Goal: Entertainment & Leisure: Consume media (video, audio)

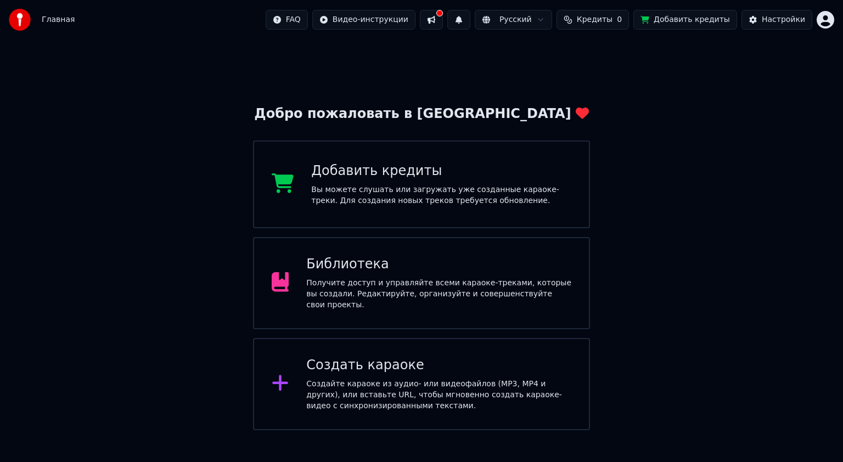
click at [396, 264] on div "Библиотека" at bounding box center [438, 265] width 265 height 18
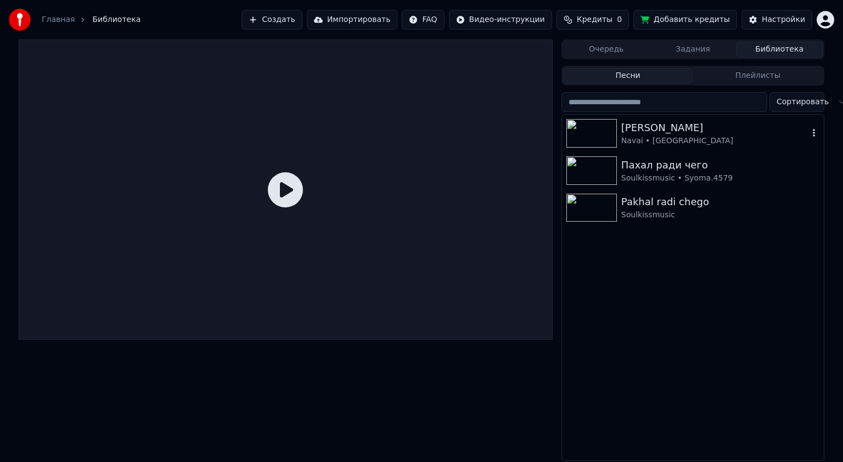
click at [599, 129] on img at bounding box center [591, 133] width 50 height 29
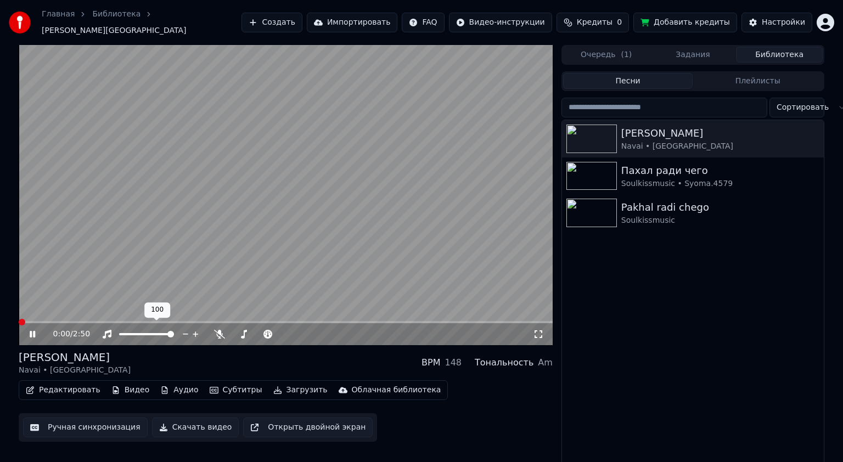
click at [147, 333] on span at bounding box center [146, 334] width 55 height 2
click at [152, 333] on span at bounding box center [146, 334] width 55 height 2
click at [270, 190] on video at bounding box center [286, 195] width 534 height 300
click at [274, 191] on video at bounding box center [286, 195] width 534 height 300
click at [145, 333] on span at bounding box center [132, 334] width 26 height 2
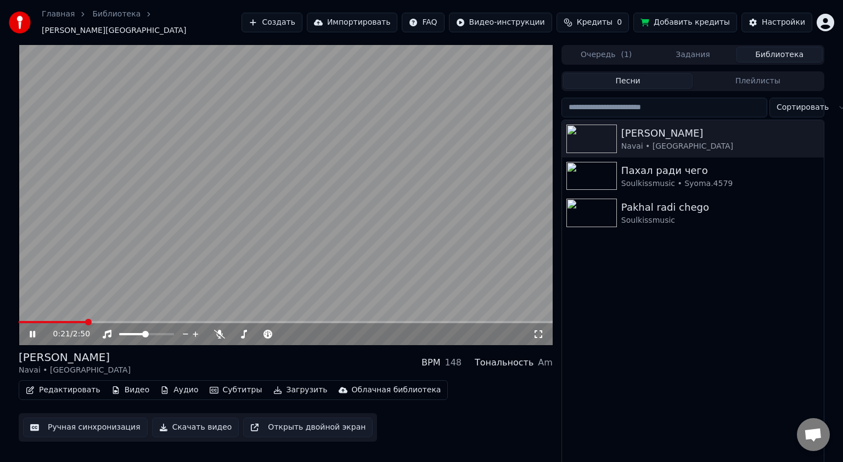
click at [309, 178] on video at bounding box center [286, 195] width 534 height 300
drag, startPoint x: 56, startPoint y: 310, endPoint x: 42, endPoint y: 315, distance: 15.3
click at [53, 311] on video at bounding box center [286, 195] width 534 height 300
click at [38, 313] on video at bounding box center [286, 195] width 534 height 300
click at [37, 321] on span at bounding box center [28, 322] width 19 height 2
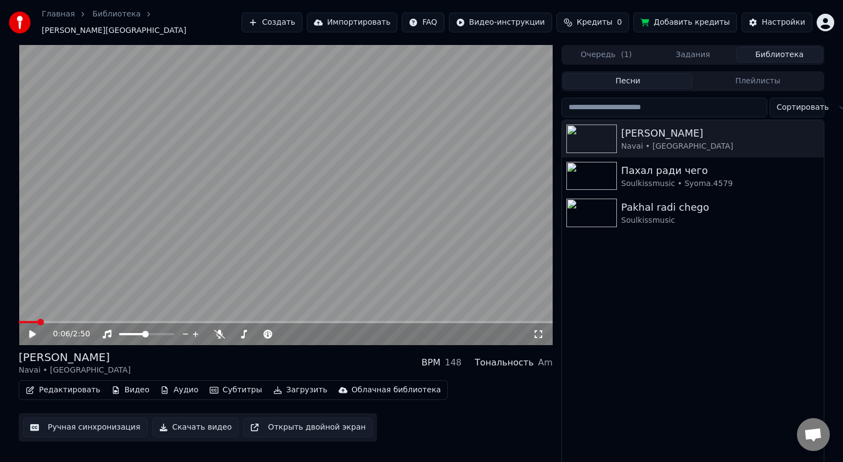
click at [404, 127] on video at bounding box center [286, 195] width 534 height 300
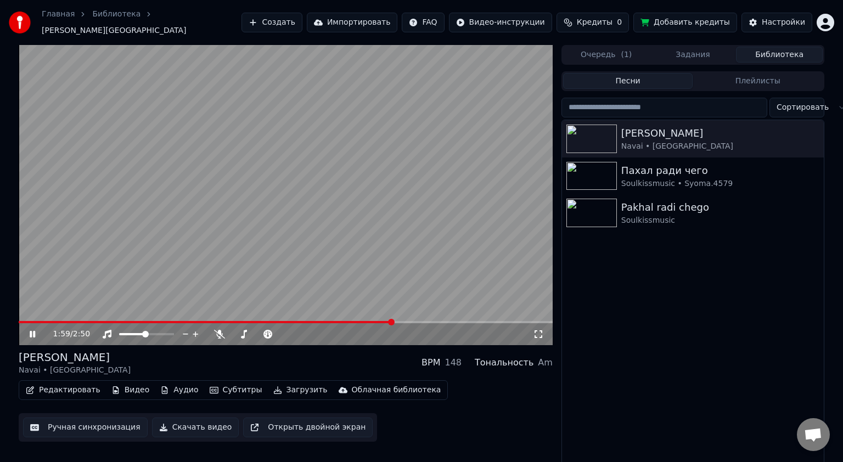
click at [337, 176] on video at bounding box center [286, 195] width 534 height 300
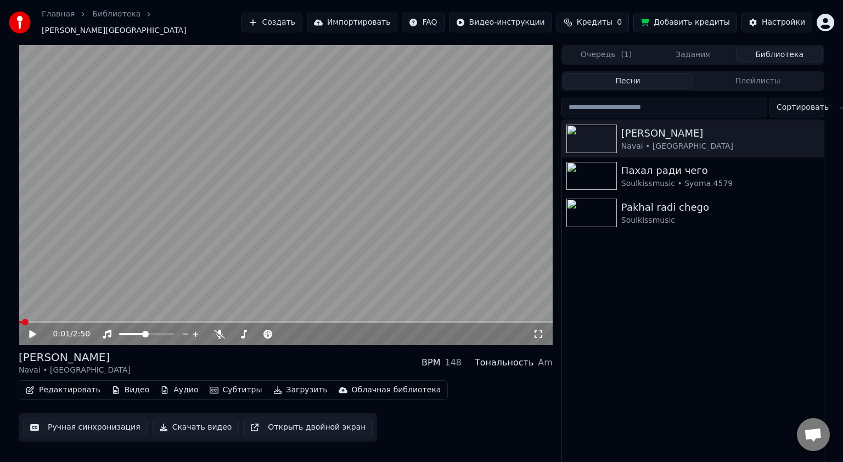
click at [21, 321] on span at bounding box center [20, 322] width 3 height 2
click at [19, 319] on span at bounding box center [22, 322] width 7 height 7
click at [537, 331] on icon at bounding box center [538, 334] width 11 height 9
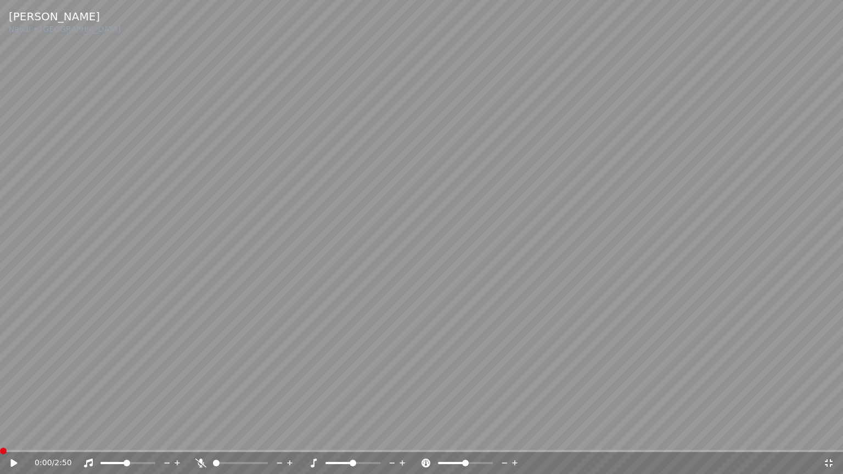
click at [830, 461] on icon at bounding box center [828, 463] width 11 height 9
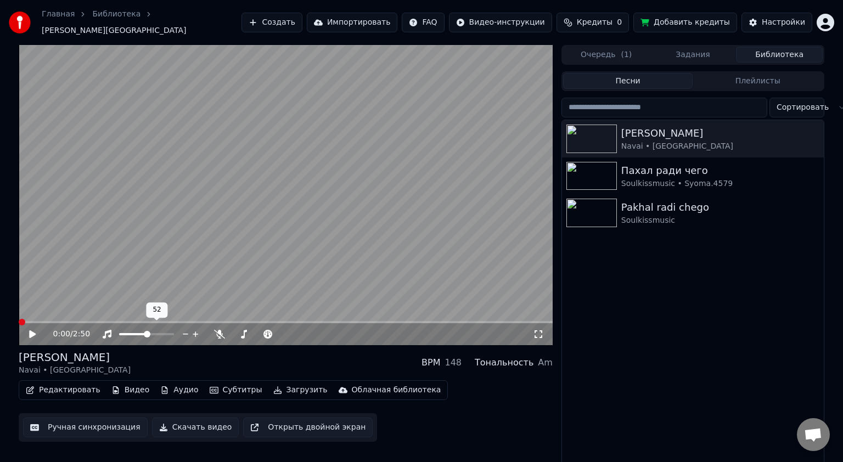
click at [147, 331] on span at bounding box center [147, 334] width 7 height 7
click at [150, 333] on span at bounding box center [146, 334] width 55 height 2
click at [147, 331] on span at bounding box center [149, 334] width 7 height 7
click at [147, 331] on span at bounding box center [146, 334] width 7 height 7
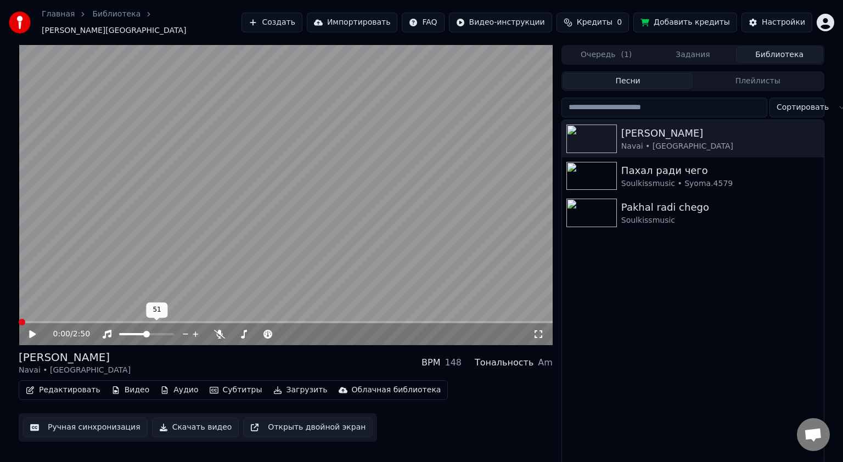
click at [148, 331] on span at bounding box center [146, 334] width 7 height 7
click at [149, 331] on span at bounding box center [146, 334] width 7 height 7
click at [30, 330] on icon at bounding box center [32, 334] width 7 height 8
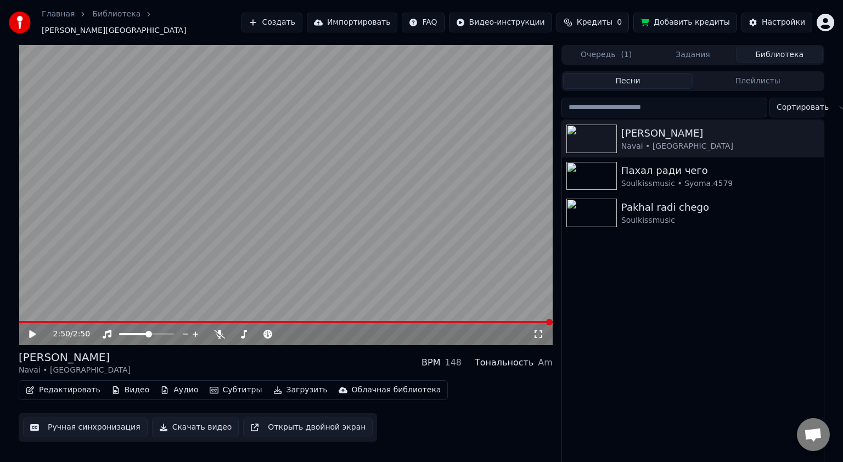
click at [35, 330] on icon at bounding box center [40, 334] width 26 height 9
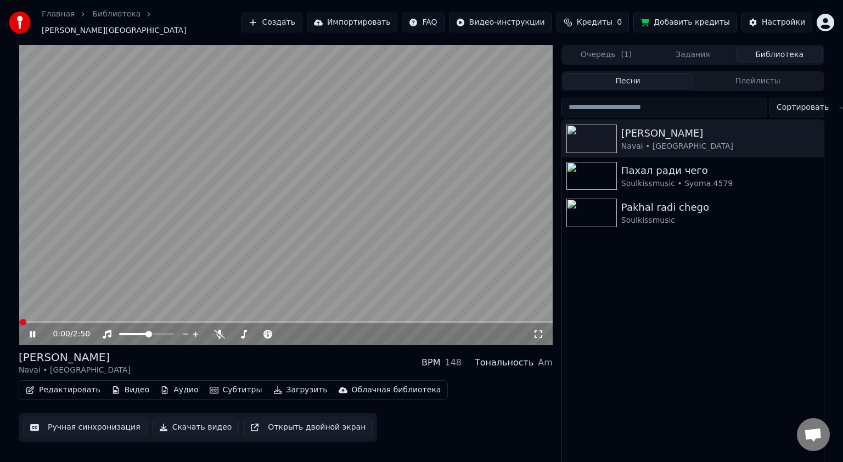
click at [35, 330] on icon at bounding box center [40, 334] width 26 height 9
